Goal: Communication & Community: Ask a question

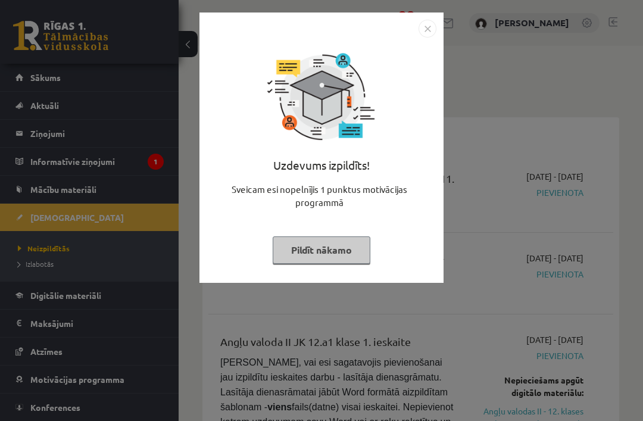
click at [342, 241] on button "Pildīt nākamo" at bounding box center [322, 249] width 98 height 27
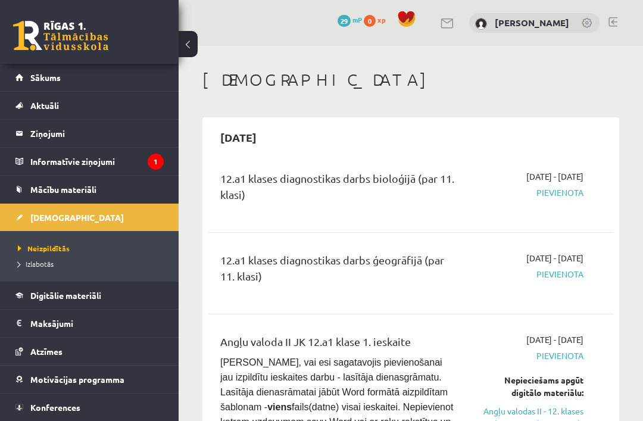
click at [111, 77] on link "Sākums" at bounding box center [89, 77] width 148 height 27
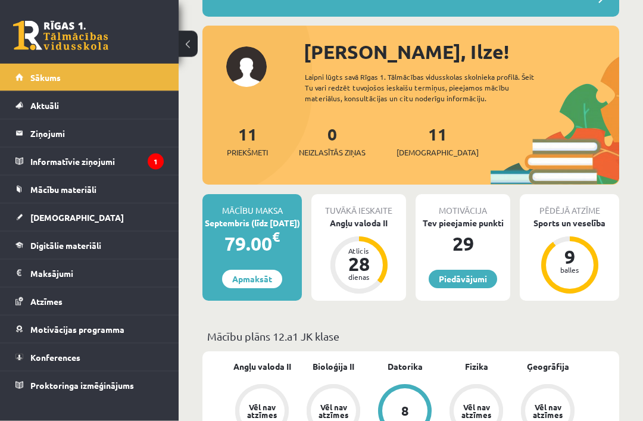
scroll to position [119, 0]
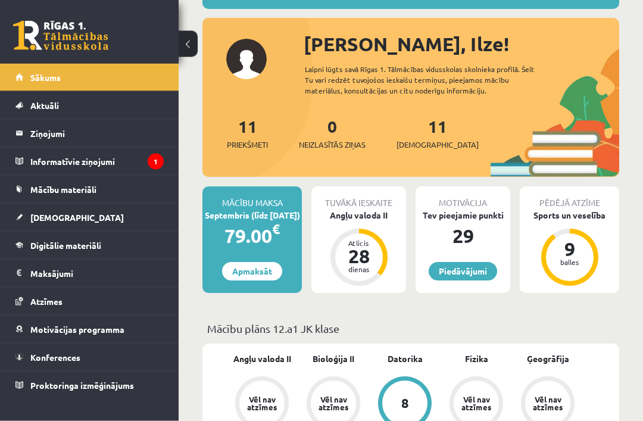
click at [617, 337] on div "Mācību plāns 12.a1 JK klase" at bounding box center [410, 332] width 417 height 23
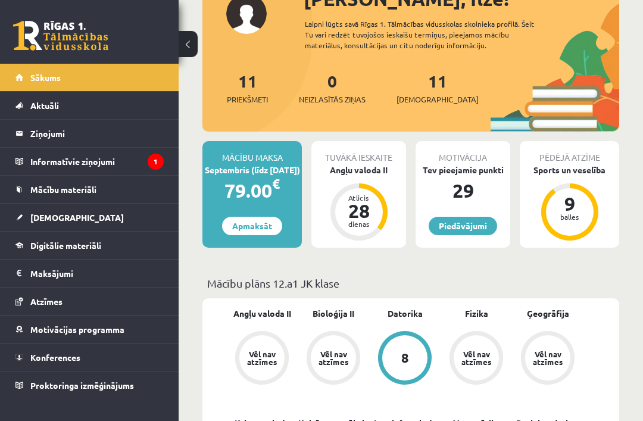
scroll to position [164, 0]
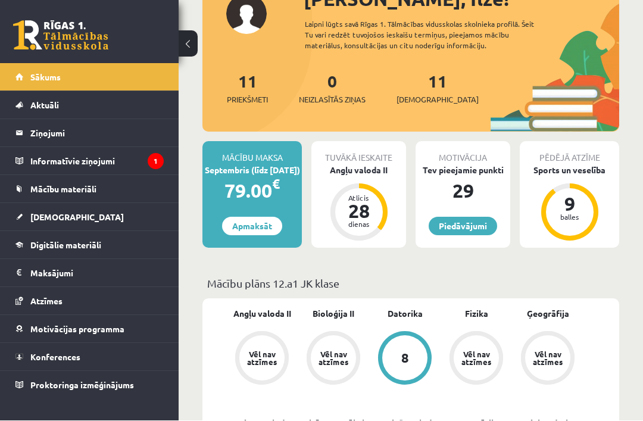
click at [462, 233] on link "Piedāvājumi" at bounding box center [463, 226] width 68 height 18
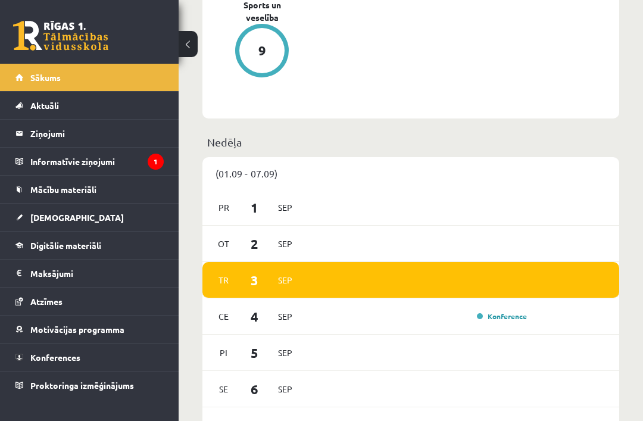
scroll to position [882, 0]
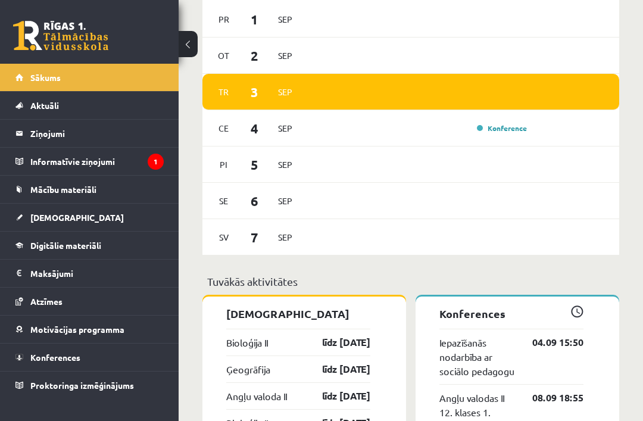
click at [508, 145] on div "Ce 4 Sep Konference" at bounding box center [410, 128] width 417 height 36
click at [503, 142] on div "Ce 4 Sep Konference" at bounding box center [410, 128] width 417 height 36
click at [518, 133] on link "Konference" at bounding box center [502, 128] width 50 height 10
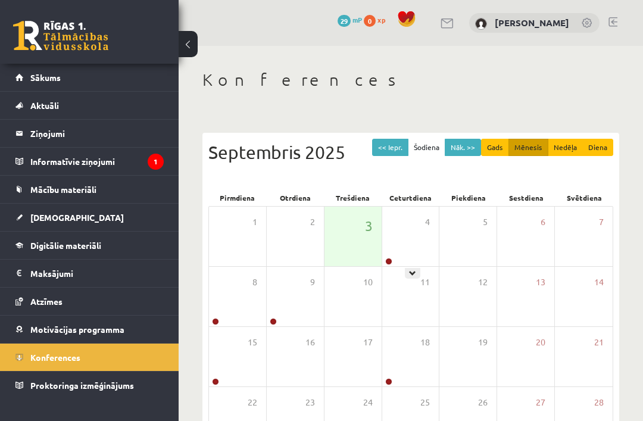
click at [416, 270] on icon at bounding box center [412, 273] width 7 height 7
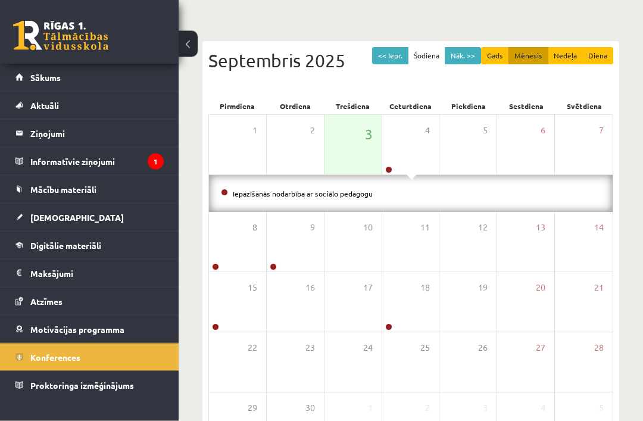
scroll to position [89, 0]
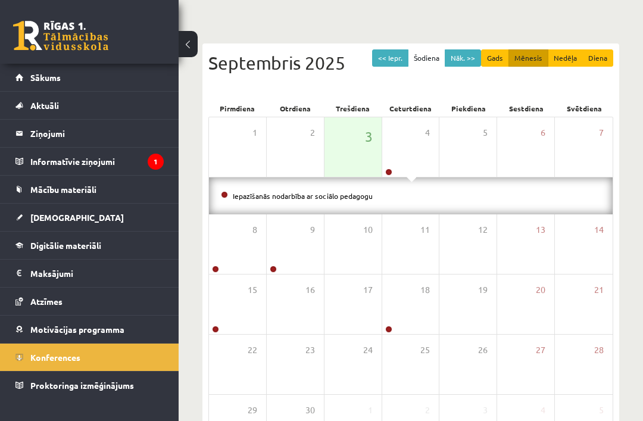
click at [90, 351] on link "Konferences" at bounding box center [89, 357] width 148 height 27
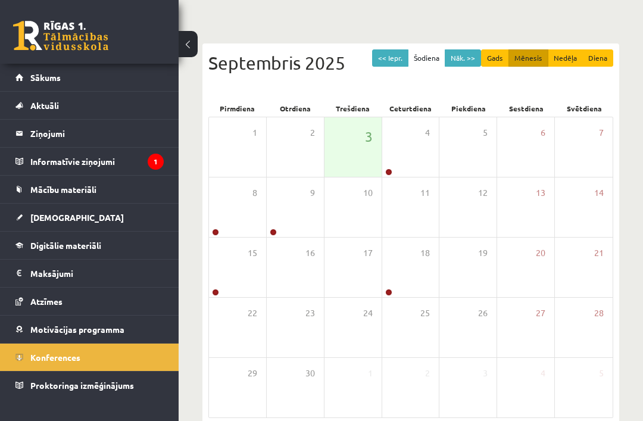
click at [133, 253] on link "Digitālie materiāli" at bounding box center [89, 245] width 148 height 27
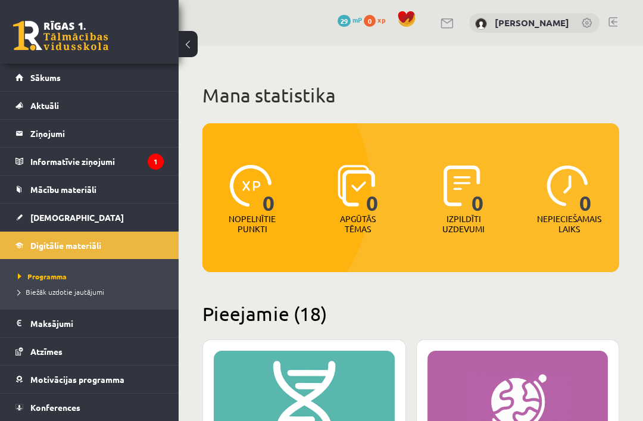
click at [104, 71] on link "Sākums" at bounding box center [89, 77] width 148 height 27
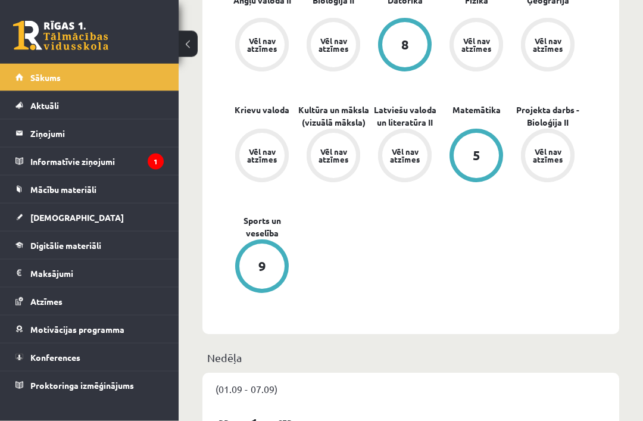
scroll to position [479, 0]
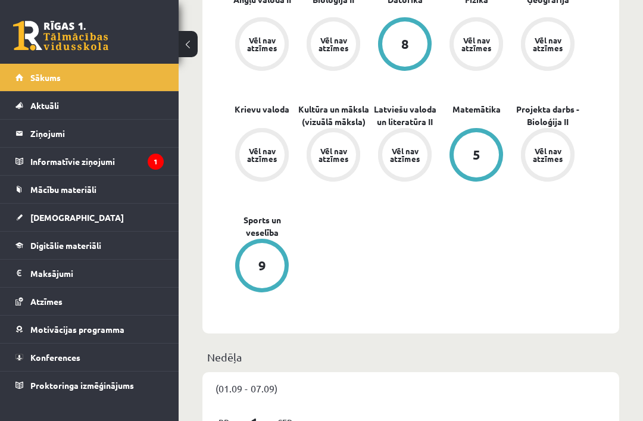
click at [89, 220] on link "[DEMOGRAPHIC_DATA]" at bounding box center [89, 217] width 148 height 27
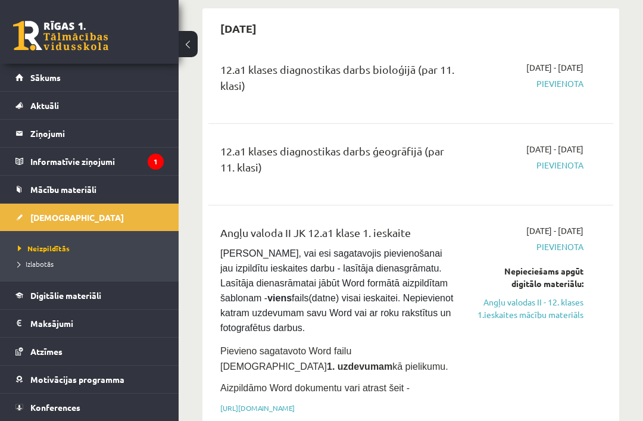
scroll to position [121, 0]
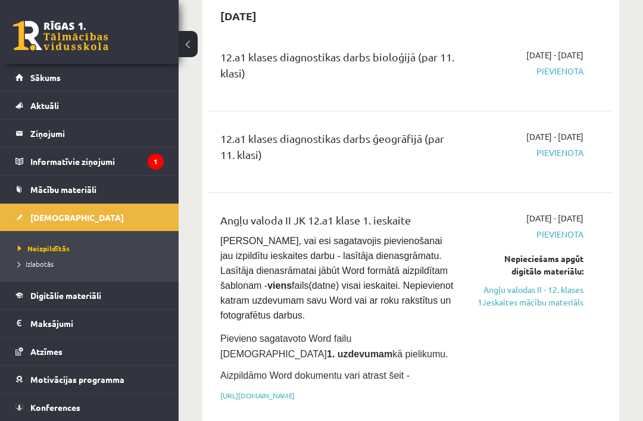
click at [560, 230] on span "Pievienota" at bounding box center [529, 234] width 109 height 13
click at [554, 234] on span "Pievienota" at bounding box center [529, 234] width 109 height 13
click at [562, 230] on span "Pievienota" at bounding box center [529, 234] width 109 height 13
click at [526, 300] on link "Angļu valodas II - 12. klases 1.ieskaites mācību materiāls" at bounding box center [529, 295] width 109 height 25
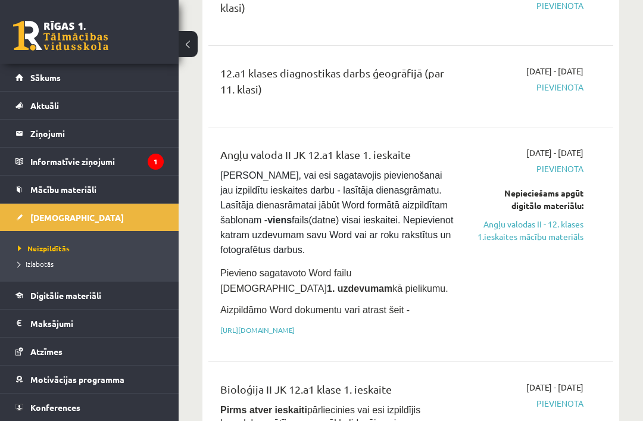
scroll to position [190, 0]
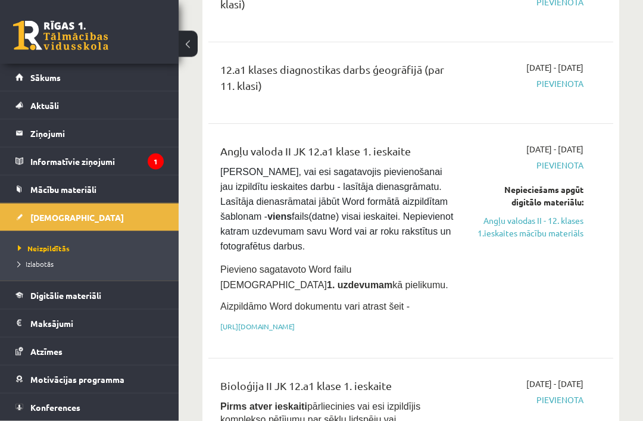
click at [525, 225] on link "Angļu valodas II - 12. klases 1.ieskaites mācību materiāls" at bounding box center [529, 227] width 109 height 25
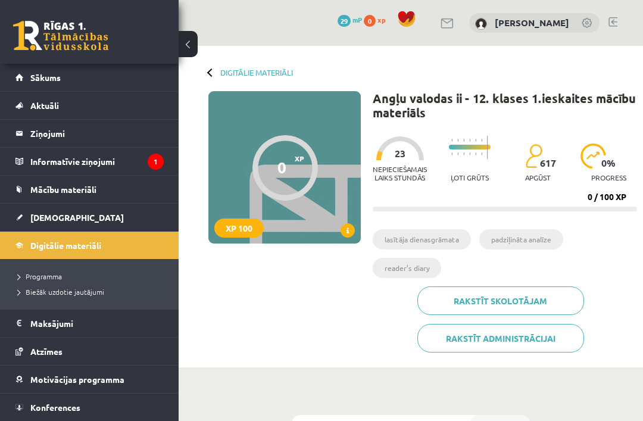
click at [439, 232] on li "lasītāja dienasgrāmata" at bounding box center [422, 239] width 98 height 20
click at [439, 247] on li "lasītāja dienasgrāmata" at bounding box center [422, 239] width 98 height 20
click at [450, 233] on li "lasītāja dienasgrāmata" at bounding box center [422, 239] width 98 height 20
click at [205, 75] on div "Digitālie materiāli 0 XP XP 100 0 / 100 XP Angļu valodas ii - 12. klases 1.iesk…" at bounding box center [411, 207] width 464 height 322
click at [241, 74] on link "Digitālie materiāli" at bounding box center [256, 72] width 73 height 9
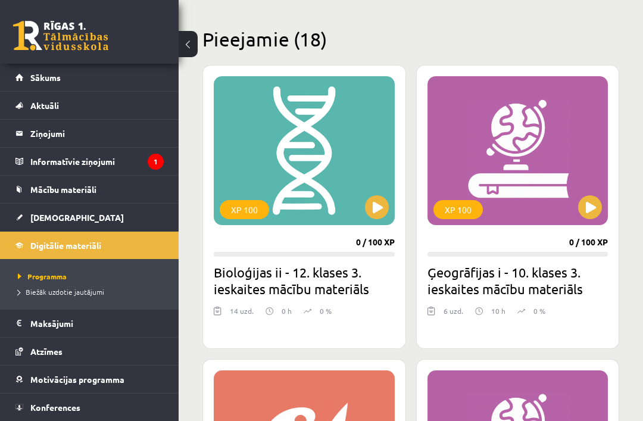
scroll to position [285, 0]
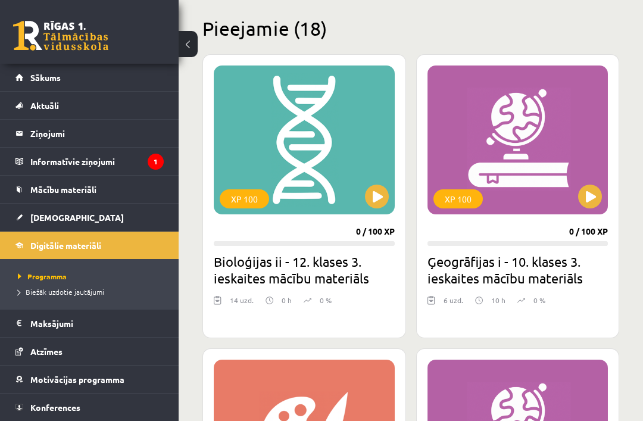
click at [98, 213] on link "[DEMOGRAPHIC_DATA]" at bounding box center [89, 217] width 148 height 27
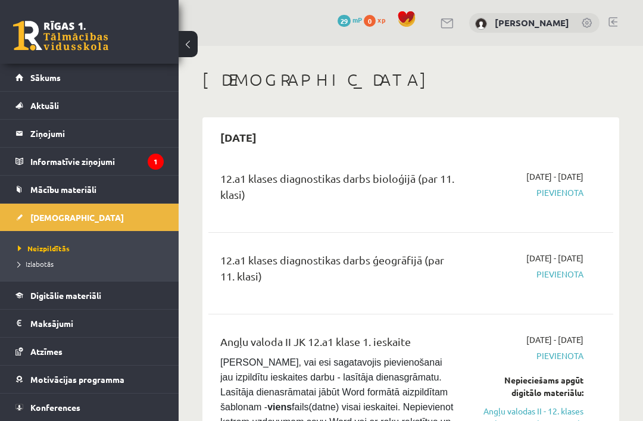
click at [46, 266] on span "Izlabotās" at bounding box center [36, 264] width 36 height 10
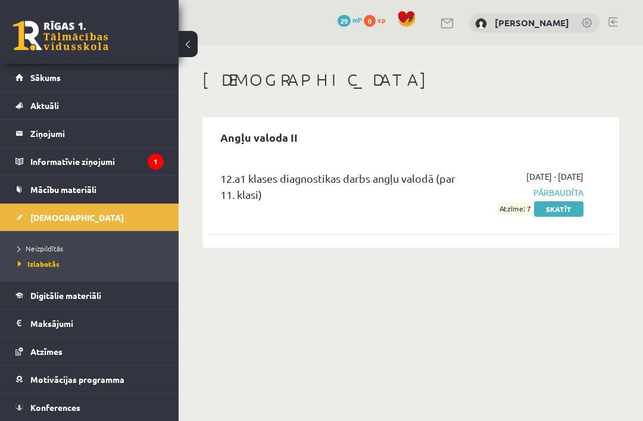
click at [565, 188] on span "Pārbaudīta" at bounding box center [529, 192] width 109 height 13
click at [562, 205] on link "Skatīt" at bounding box center [558, 208] width 49 height 15
click at [68, 249] on link "Neizpildītās" at bounding box center [92, 248] width 149 height 11
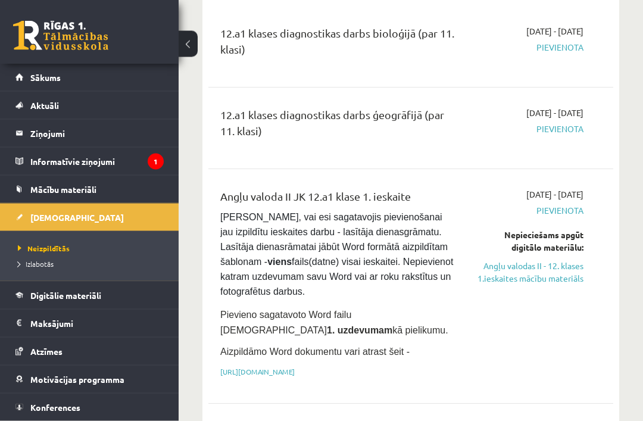
scroll to position [145, 0]
click at [295, 367] on link "[URL][DOMAIN_NAME]" at bounding box center [257, 372] width 74 height 10
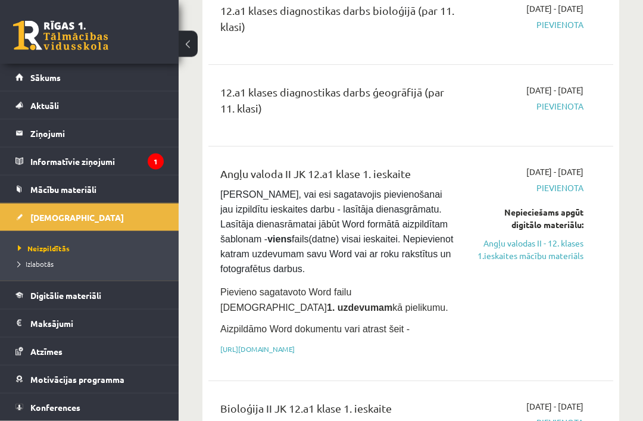
scroll to position [169, 0]
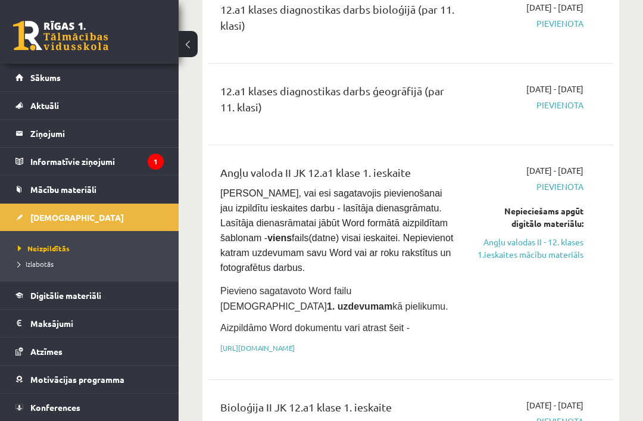
click at [544, 245] on link "Angļu valodas II - 12. klases 1.ieskaites mācību materiāls" at bounding box center [529, 248] width 109 height 25
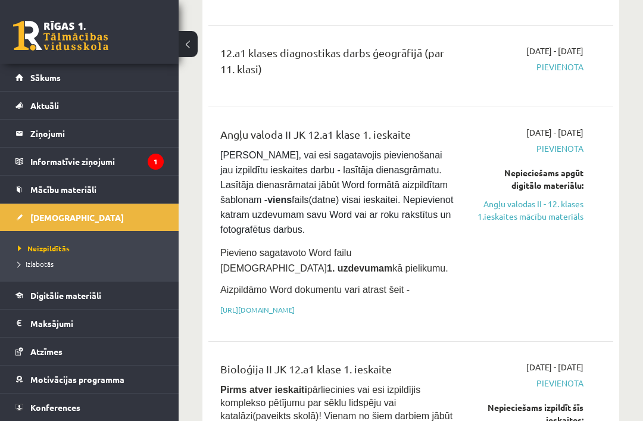
click at [564, 148] on span "Pievienota" at bounding box center [529, 148] width 109 height 13
click at [572, 150] on span "Pievienota" at bounding box center [529, 148] width 109 height 13
click at [573, 148] on span "Pievienota" at bounding box center [529, 148] width 109 height 13
click at [95, 127] on legend "Ziņojumi 0" at bounding box center [96, 133] width 133 height 27
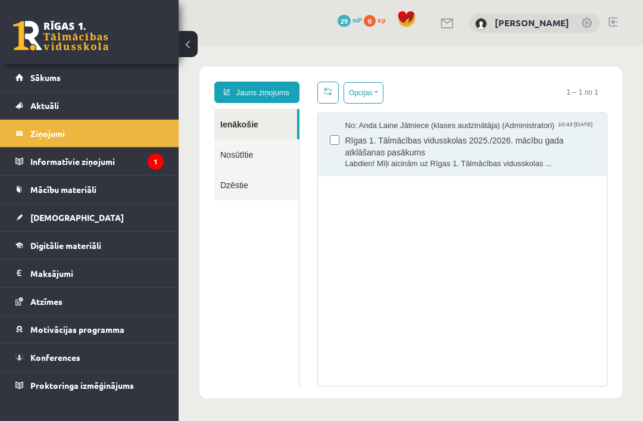
click at [275, 94] on link "Jauns ziņojums" at bounding box center [256, 92] width 85 height 21
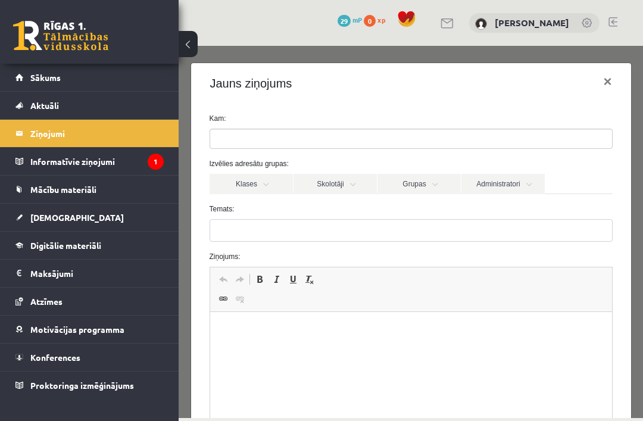
click at [384, 142] on ul at bounding box center [411, 138] width 402 height 19
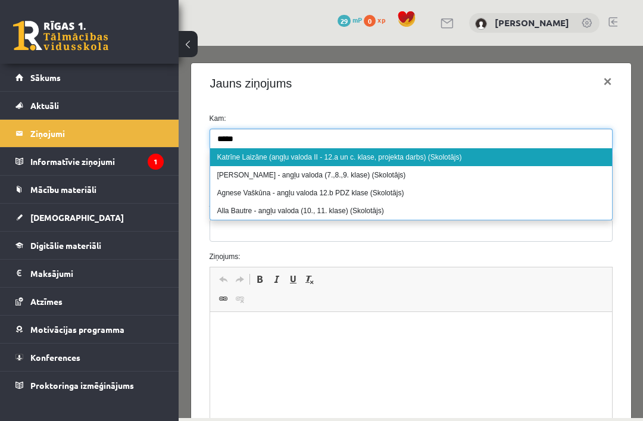
type input "*****"
click at [610, 108] on div "Kam: ***** Izvēlies adresātu grupas: Klases Skolotāji Grupas Administratori 12.…" at bounding box center [411, 305] width 440 height 403
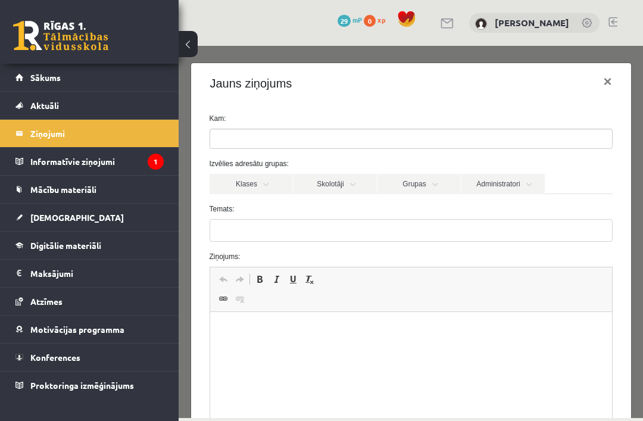
click at [425, 142] on ul at bounding box center [411, 138] width 402 height 19
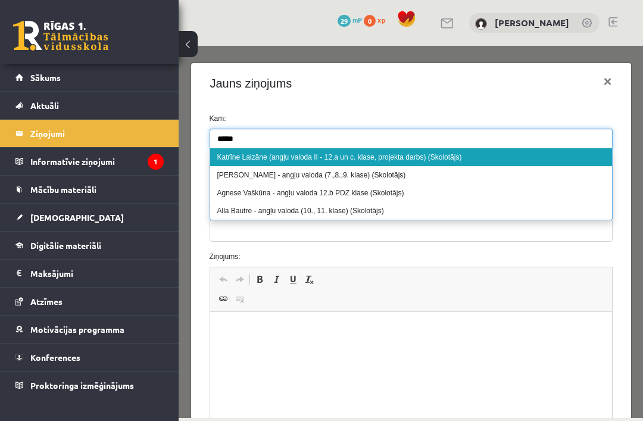
type input "*****"
click at [50, 80] on span "Sākums" at bounding box center [45, 77] width 30 height 11
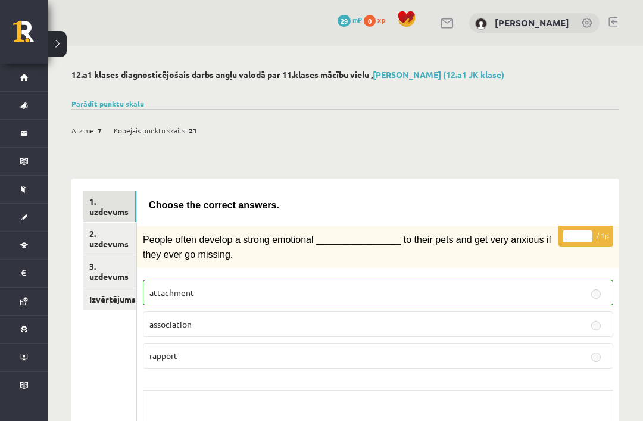
click at [108, 290] on link "Izvērtējums!" at bounding box center [109, 299] width 53 height 22
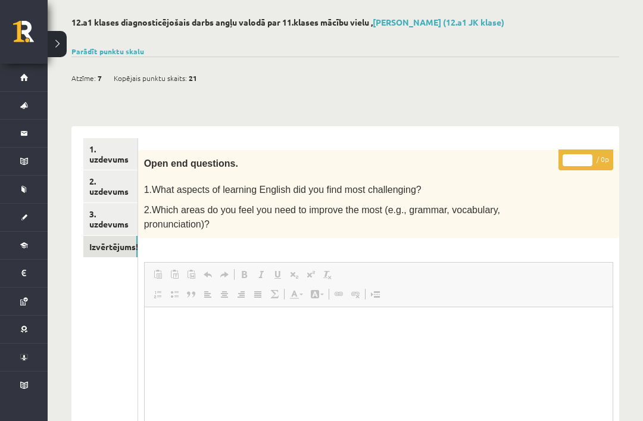
click at [208, 328] on p "Rich Text Editor, wiswyg-editor-user-answer-47364010913400" at bounding box center [378, 325] width 444 height 13
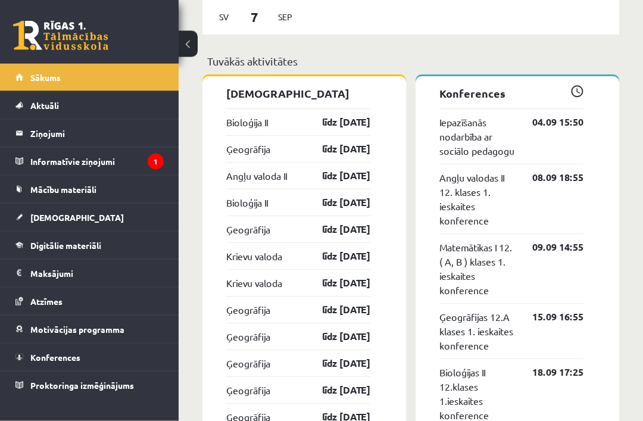
scroll to position [1102, 0]
click at [114, 162] on legend "Informatīvie ziņojumi 1" at bounding box center [96, 161] width 133 height 27
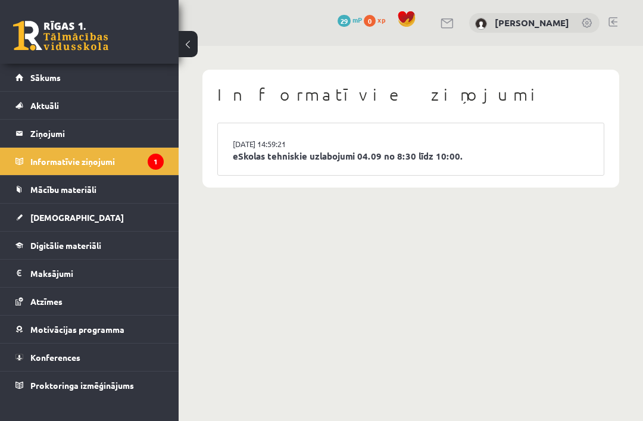
click at [288, 150] on link "eSkolas tehniskie uzlabojumi 04.09 no 8:30 līdz 10:00." at bounding box center [411, 156] width 356 height 14
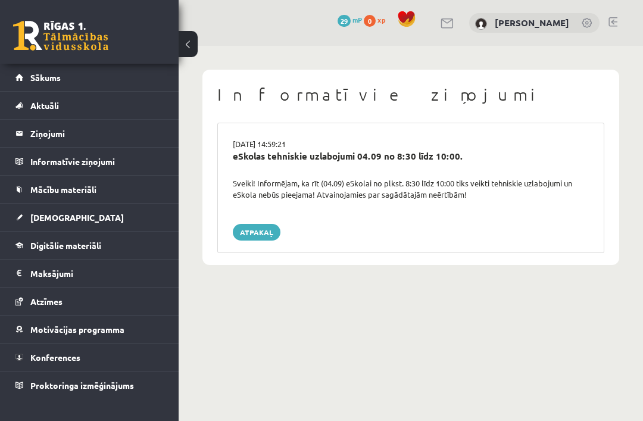
click at [259, 224] on link "Atpakaļ" at bounding box center [257, 232] width 48 height 17
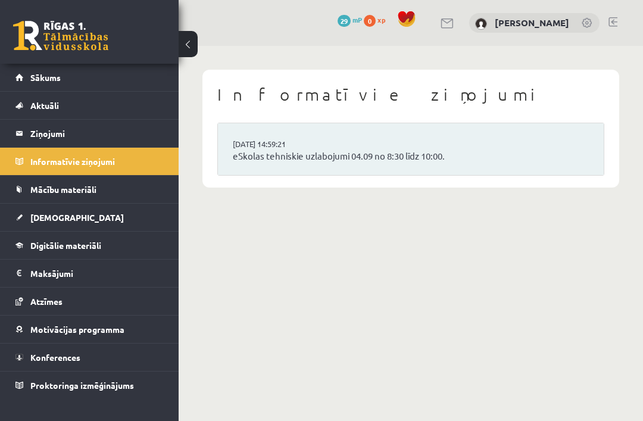
click at [94, 220] on link "[DEMOGRAPHIC_DATA]" at bounding box center [89, 217] width 148 height 27
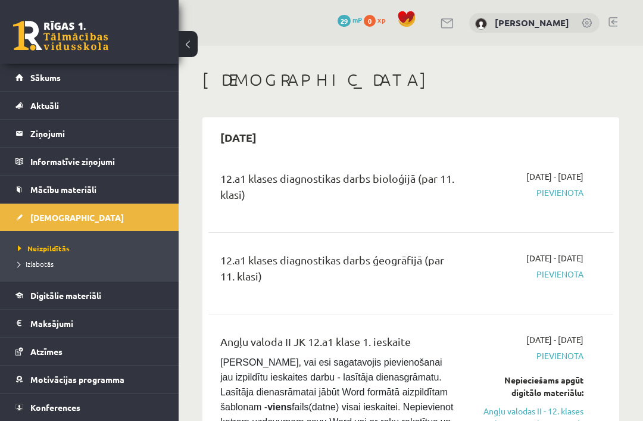
click at [550, 281] on div "[DATE] - [DATE] [GEOGRAPHIC_DATA]" at bounding box center [529, 273] width 127 height 43
click at [560, 273] on span "Pievienota" at bounding box center [529, 274] width 109 height 13
click at [565, 189] on span "Pievienota" at bounding box center [529, 192] width 109 height 13
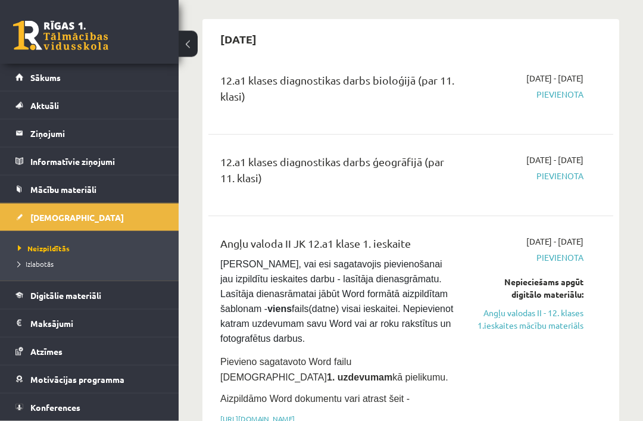
scroll to position [98, 0]
click at [381, 407] on div "Angļu valoda II JK 12.a1 klase 1. ieskaite [PERSON_NAME], vai esi sagatavojis p…" at bounding box center [338, 333] width 254 height 196
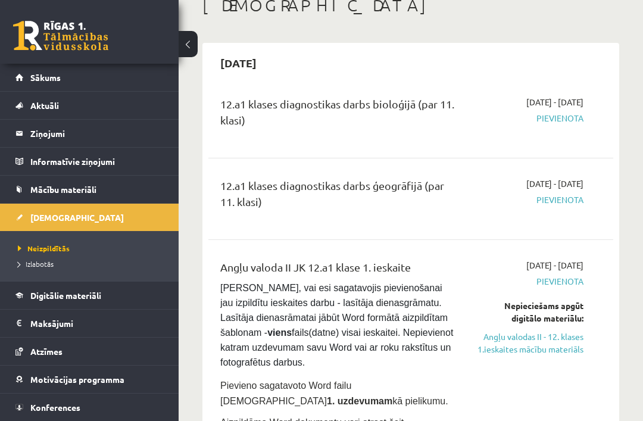
scroll to position [73, 0]
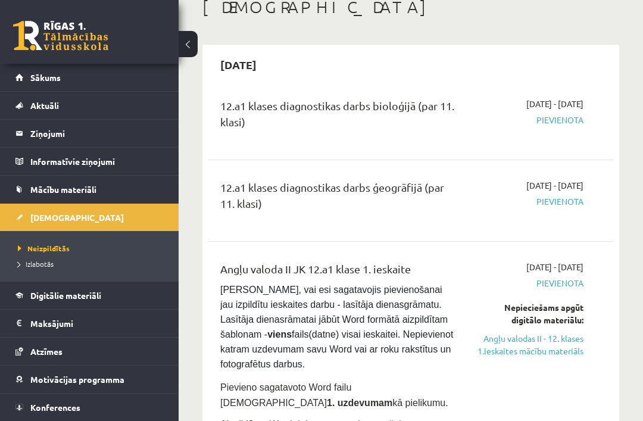
click at [66, 353] on link "Atzīmes" at bounding box center [89, 351] width 148 height 27
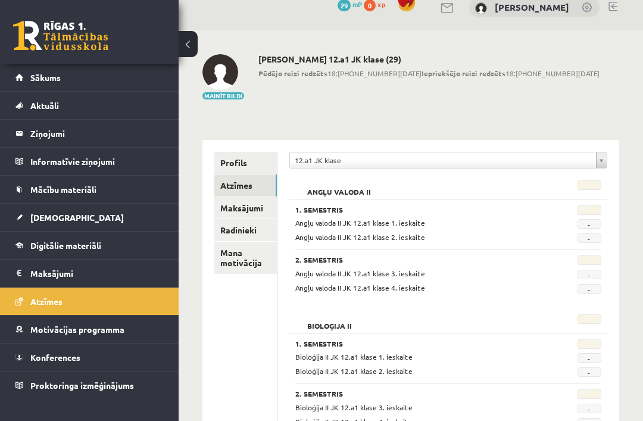
scroll to position [15, 0]
click at [113, 132] on legend "Ziņojumi 0" at bounding box center [96, 133] width 133 height 27
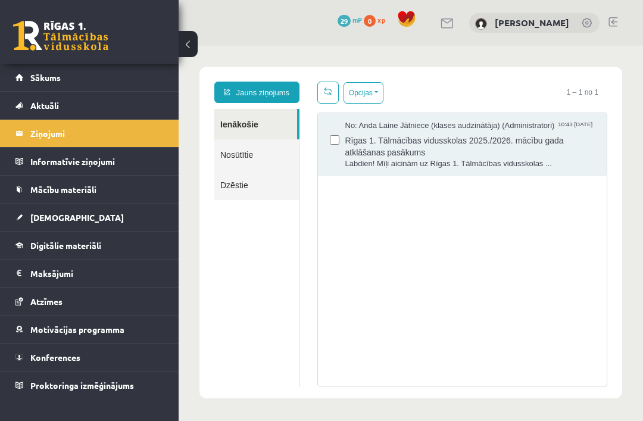
click at [285, 88] on link "Jauns ziņojums" at bounding box center [256, 92] width 85 height 21
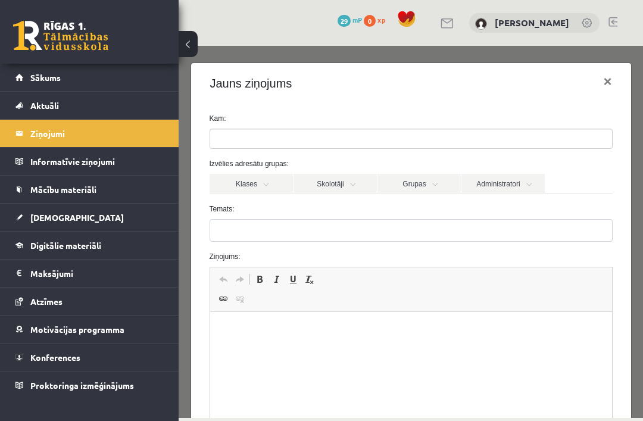
click at [332, 133] on ul at bounding box center [411, 138] width 402 height 19
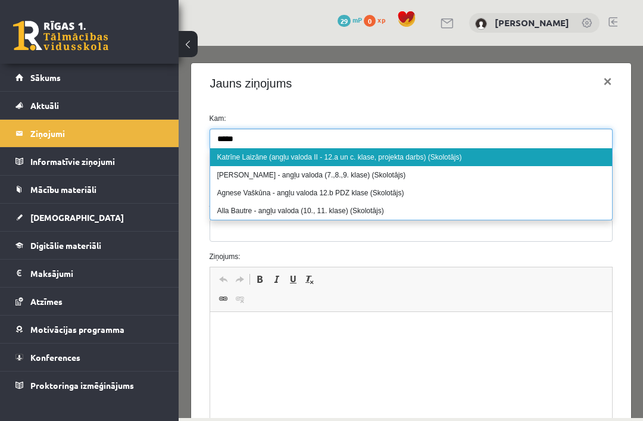
type input "*****"
select select "*****"
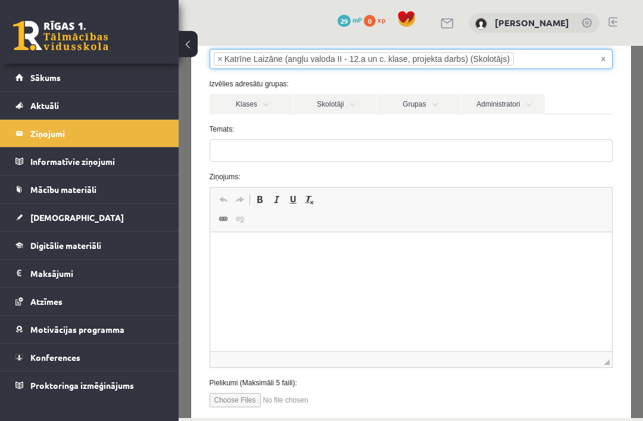
scroll to position [86, 0]
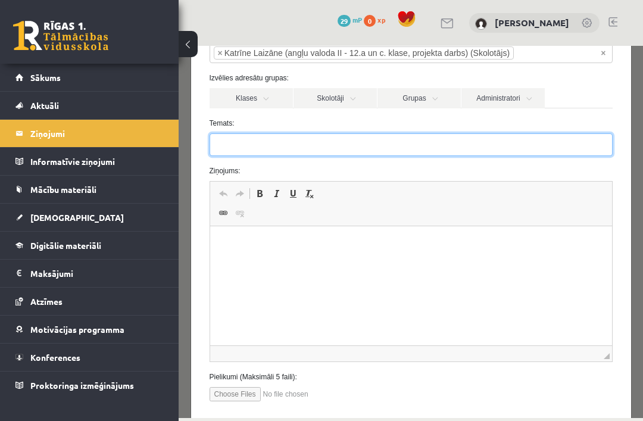
click at [456, 145] on input "Temats:" at bounding box center [411, 144] width 403 height 23
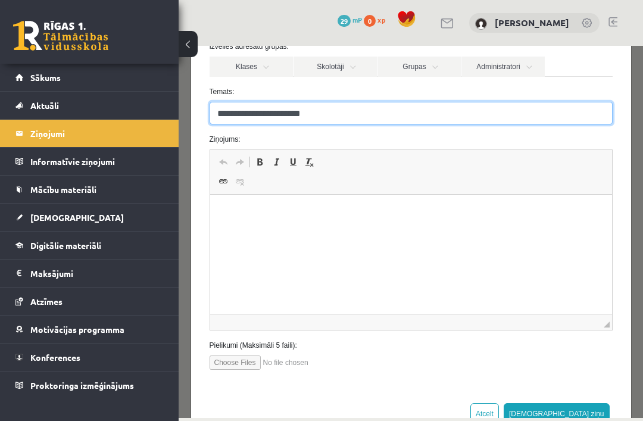
scroll to position [117, 0]
type input "**********"
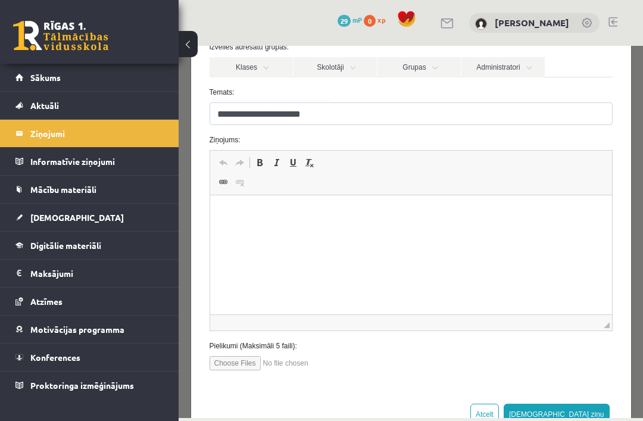
click at [309, 216] on p "Rich Text Editor, wiswyg-editor-47363983344080-1756914838-409" at bounding box center [411, 213] width 378 height 13
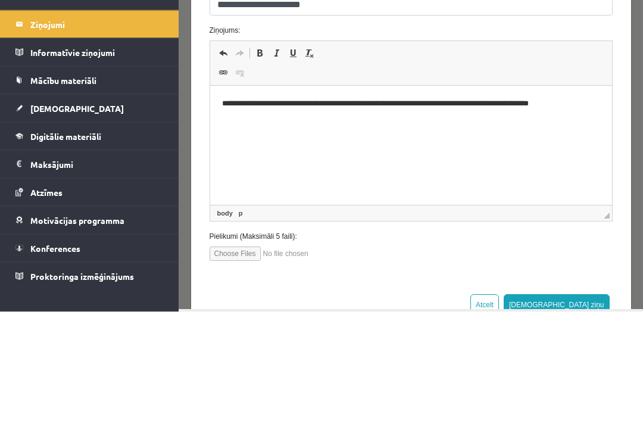
scroll to position [38, 0]
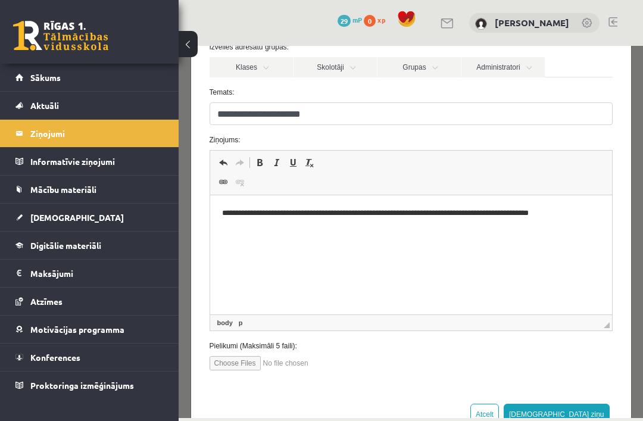
click at [252, 358] on input "file" at bounding box center [277, 363] width 135 height 14
type input "**********"
click at [289, 358] on input "file" at bounding box center [277, 363] width 135 height 14
click at [277, 365] on input "file" at bounding box center [277, 363] width 135 height 14
click at [255, 364] on input "file" at bounding box center [277, 363] width 135 height 14
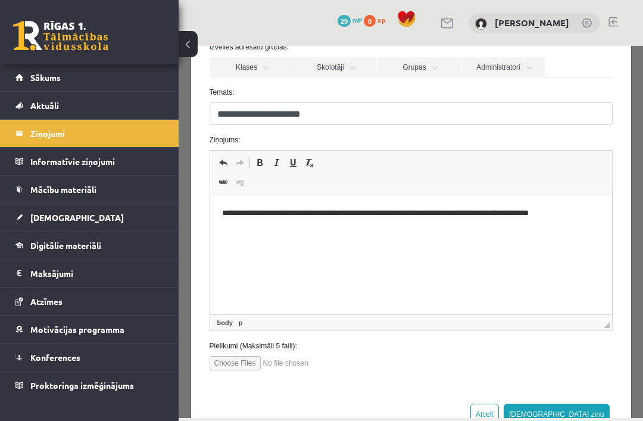
click at [290, 363] on input "file" at bounding box center [277, 363] width 135 height 14
click at [278, 363] on input "file" at bounding box center [277, 363] width 135 height 14
click at [278, 370] on input "file" at bounding box center [277, 363] width 135 height 14
click at [288, 384] on div "**********" at bounding box center [411, 188] width 440 height 403
click at [283, 358] on input "file" at bounding box center [277, 363] width 135 height 14
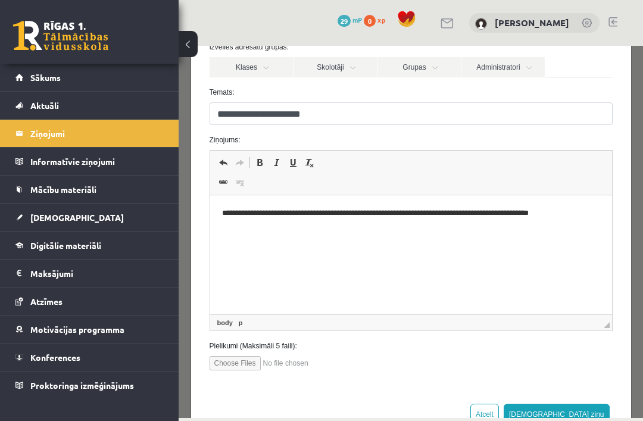
click at [292, 383] on div "**********" at bounding box center [411, 188] width 440 height 403
click at [282, 367] on input "file" at bounding box center [277, 363] width 135 height 14
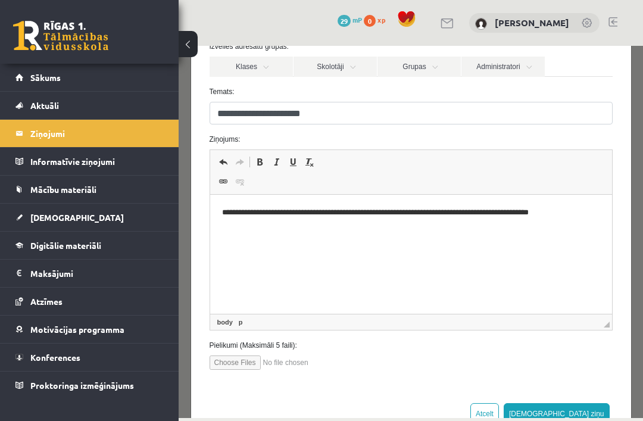
scroll to position [117, 0]
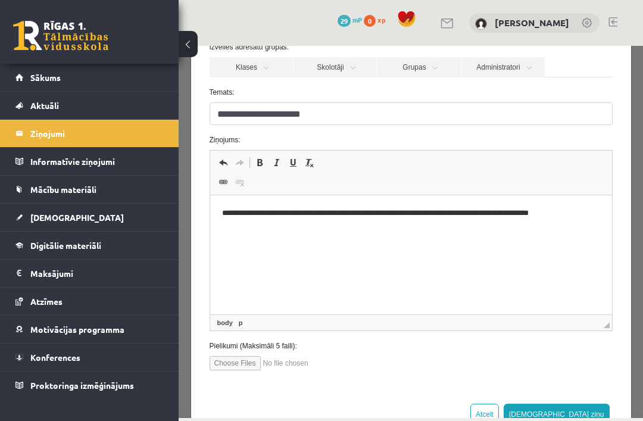
click at [305, 319] on span "◢ Elements path body p" at bounding box center [411, 322] width 402 height 16
click at [283, 364] on input "file" at bounding box center [277, 363] width 135 height 14
click at [247, 219] on p "**********" at bounding box center [411, 213] width 378 height 12
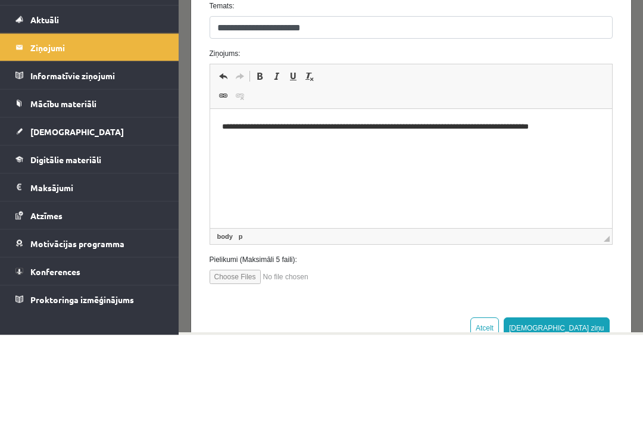
click at [217, 124] on html "**********" at bounding box center [411, 127] width 402 height 36
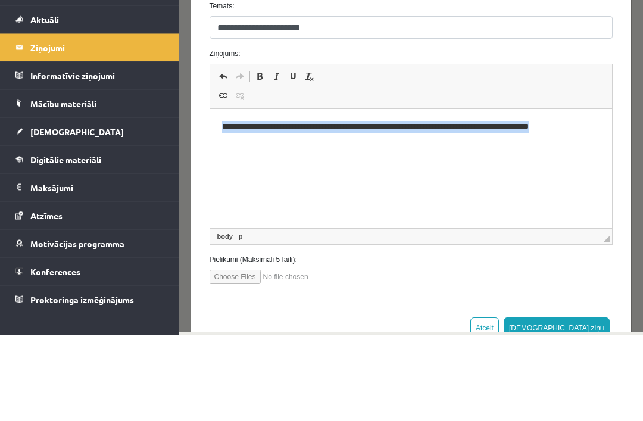
copy p "**********"
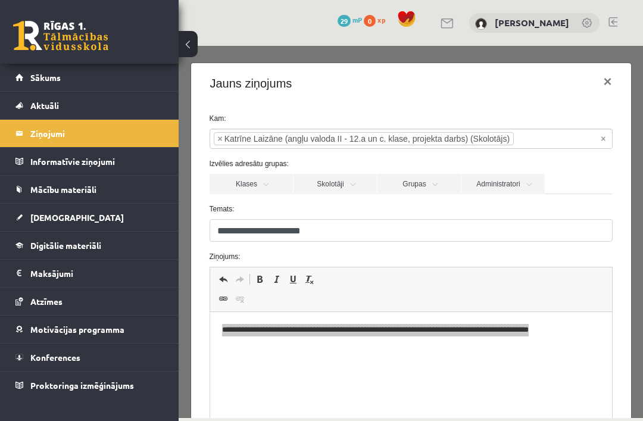
scroll to position [0, 0]
click at [608, 81] on button "×" at bounding box center [607, 81] width 27 height 33
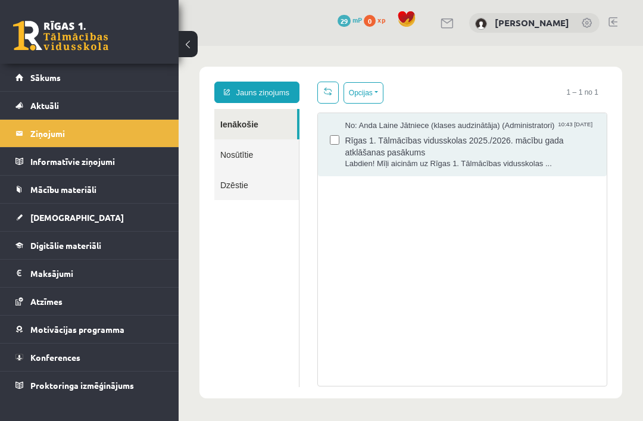
click at [289, 85] on link "Jauns ziņojums" at bounding box center [256, 92] width 85 height 21
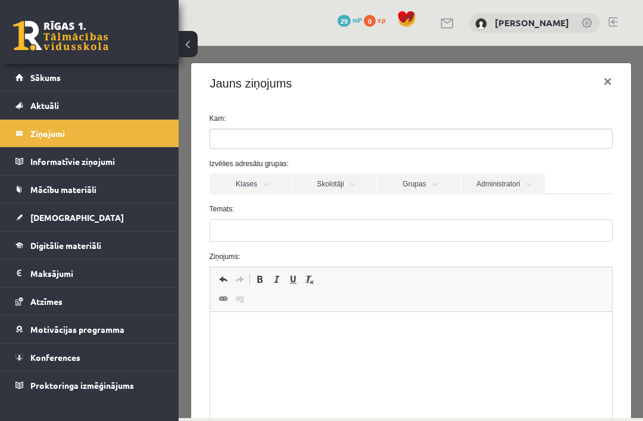
click at [361, 137] on ul at bounding box center [411, 138] width 402 height 19
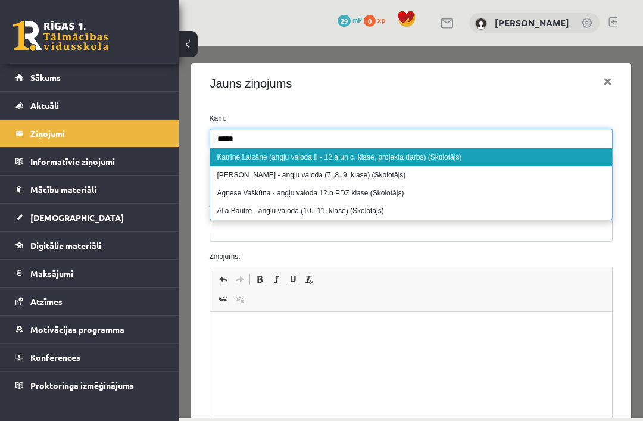
type input "*****"
select select "*****"
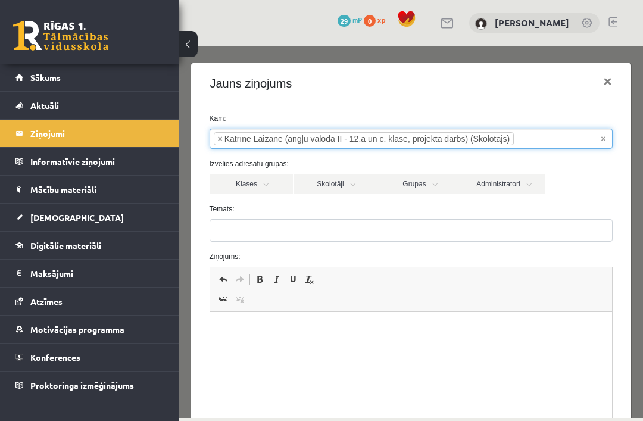
click at [341, 178] on link "Skolotāji" at bounding box center [335, 184] width 83 height 20
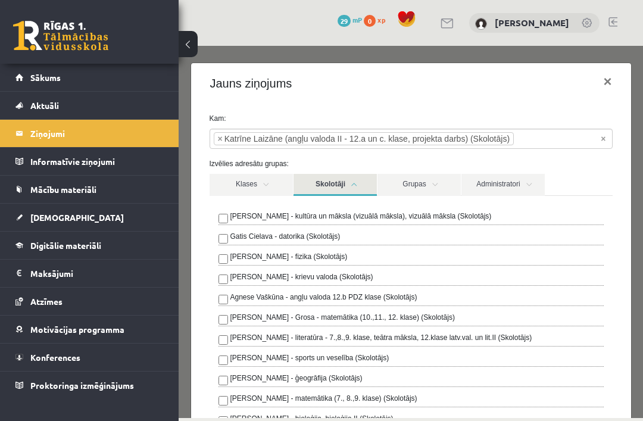
click at [350, 182] on link "Skolotāji" at bounding box center [335, 185] width 83 height 22
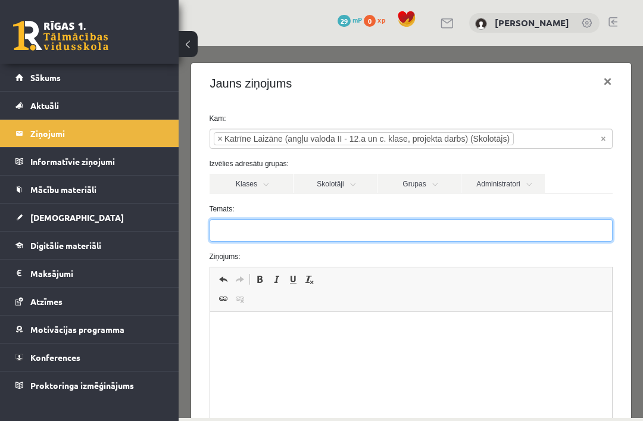
click at [326, 242] on input "Temats:" at bounding box center [411, 230] width 403 height 23
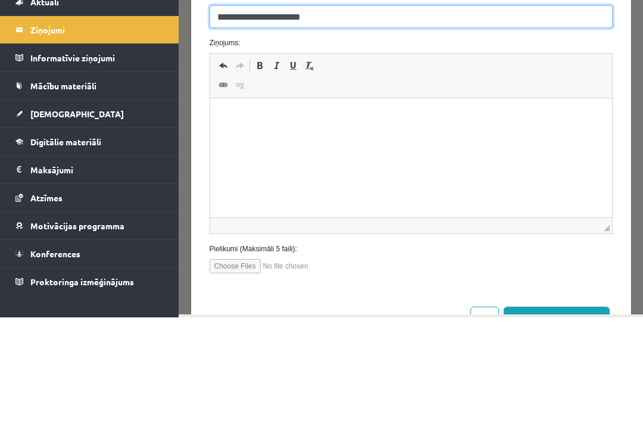
scroll to position [117, 0]
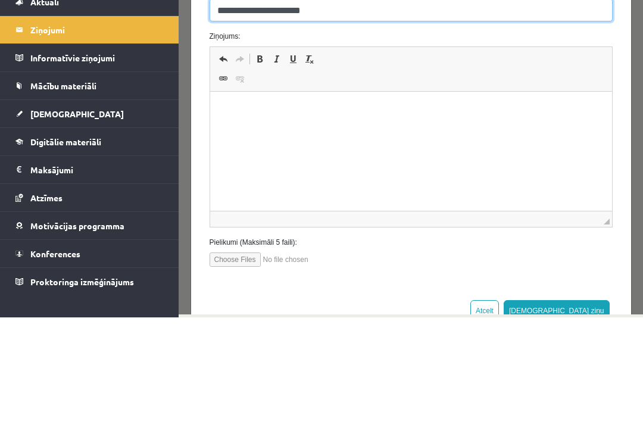
type input "**********"
click at [343, 128] on html at bounding box center [411, 110] width 402 height 36
click at [227, 104] on p "Rich Text Editor, wiswyg-editor-47363983344080-1756914838-409" at bounding box center [411, 110] width 378 height 13
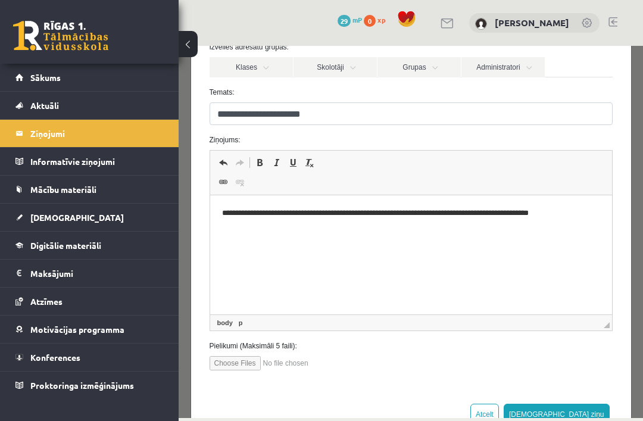
click at [592, 414] on button "[DEMOGRAPHIC_DATA] ziņu" at bounding box center [557, 414] width 106 height 21
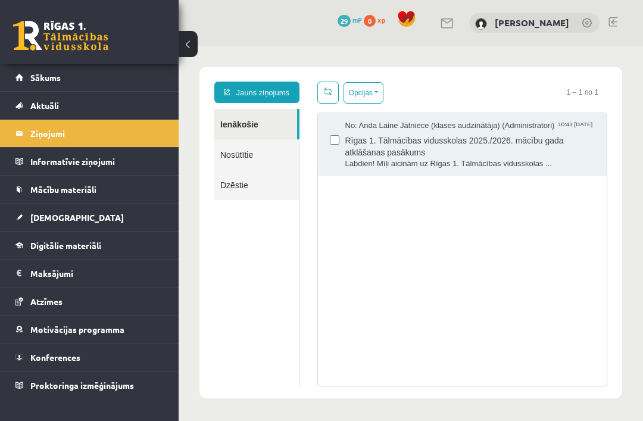
scroll to position [0, 0]
click at [250, 157] on link "Nosūtītie" at bounding box center [256, 154] width 85 height 30
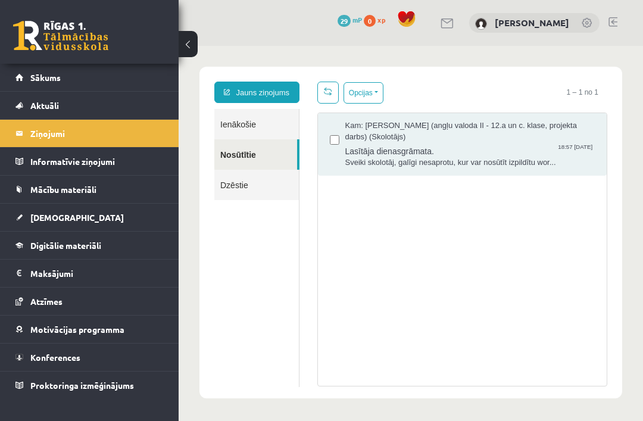
click at [273, 187] on link "Dzēstie" at bounding box center [256, 185] width 85 height 30
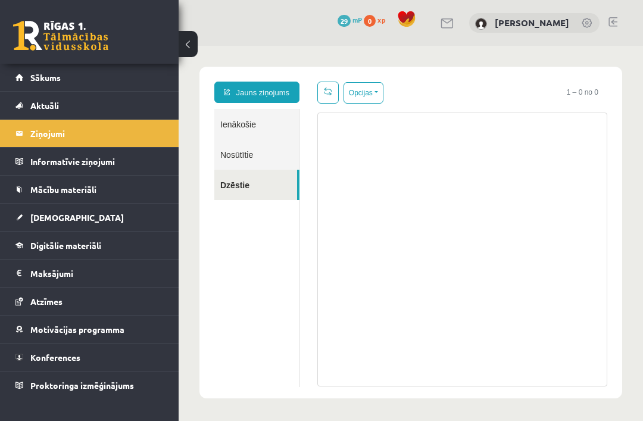
click at [271, 156] on link "Nosūtītie" at bounding box center [256, 154] width 85 height 30
